Goal: Information Seeking & Learning: Learn about a topic

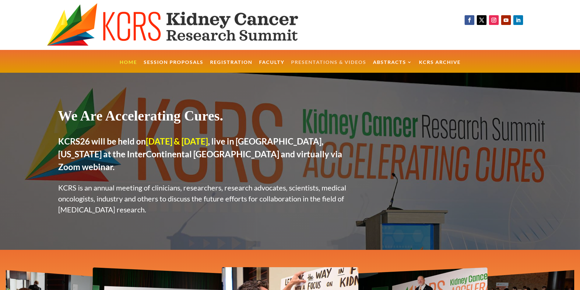
click at [301, 60] on link "Presentations & Videos" at bounding box center [328, 66] width 75 height 13
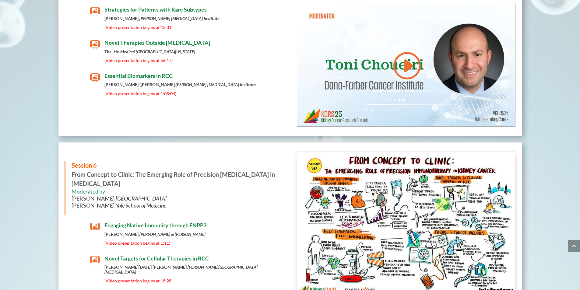
scroll to position [2766, 0]
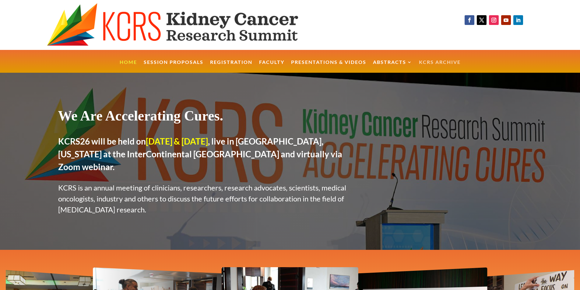
click at [432, 63] on link "KCRS Archive" at bounding box center [440, 66] width 42 height 13
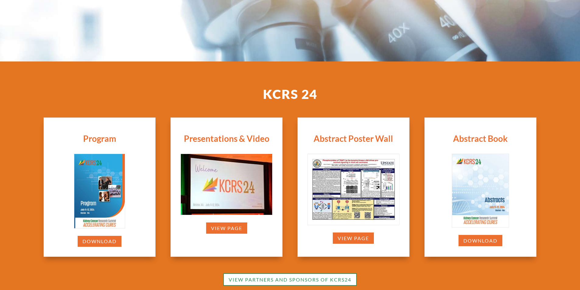
scroll to position [146, 0]
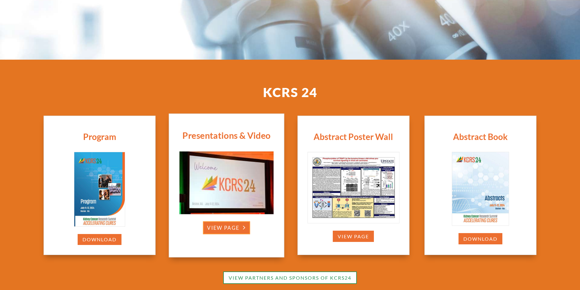
click at [225, 232] on link "view page" at bounding box center [226, 227] width 47 height 13
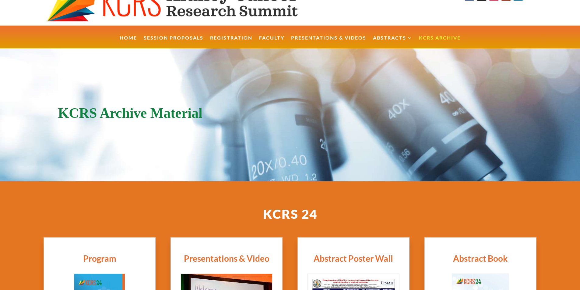
scroll to position [0, 0]
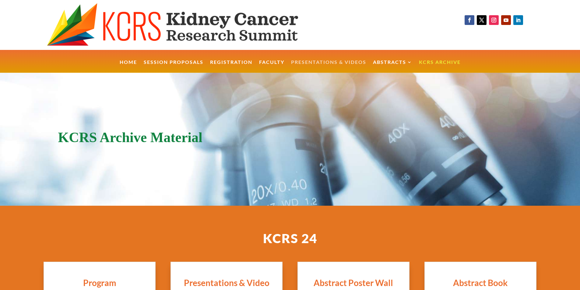
click at [345, 63] on link "Presentations & Videos" at bounding box center [328, 66] width 75 height 13
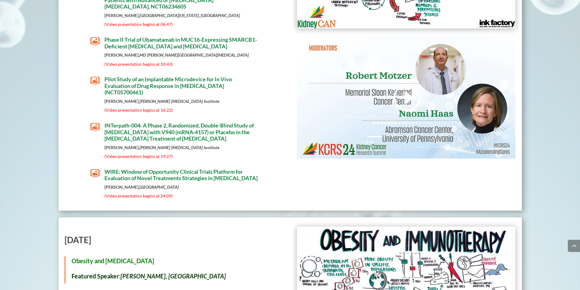
scroll to position [2628, 0]
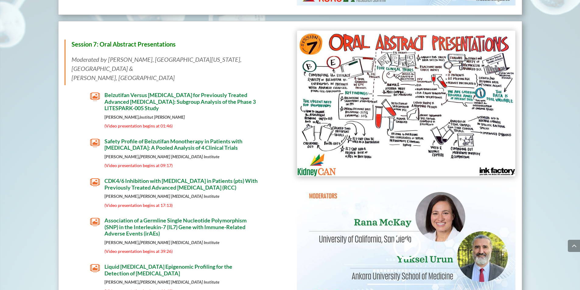
click at [199, 138] on span "Safety Profile of Belzutifan Monotherapy in Patients with [MEDICAL_DATA]: A Poo…" at bounding box center [173, 144] width 138 height 13
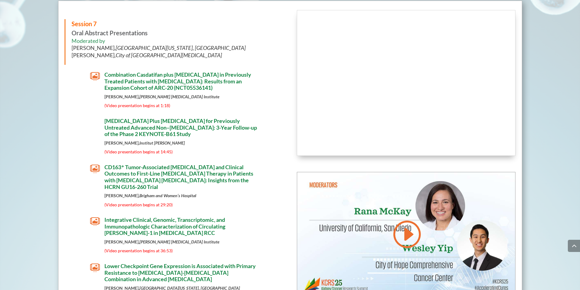
scroll to position [3204, 0]
